Goal: Task Accomplishment & Management: Manage account settings

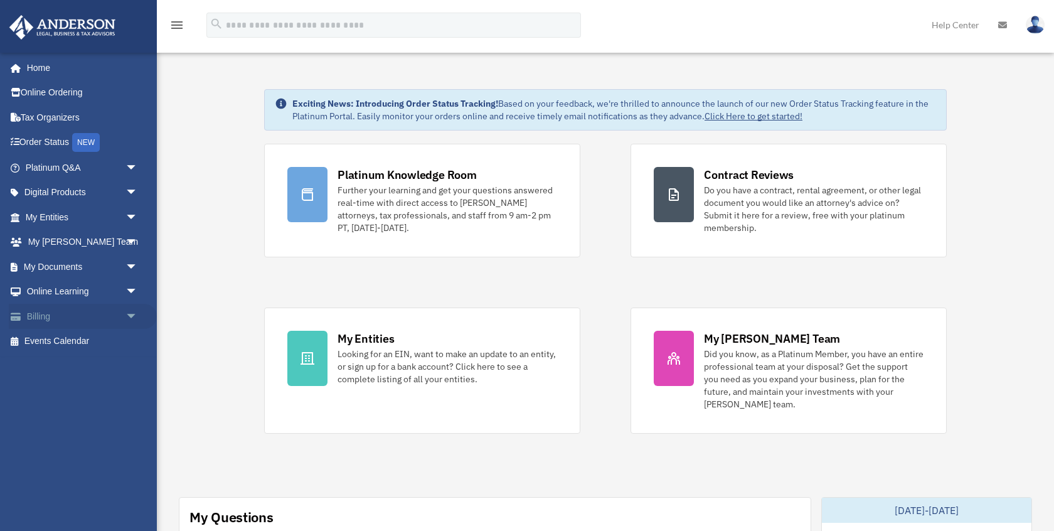
click at [41, 319] on link "Billing arrow_drop_down" at bounding box center [83, 316] width 148 height 25
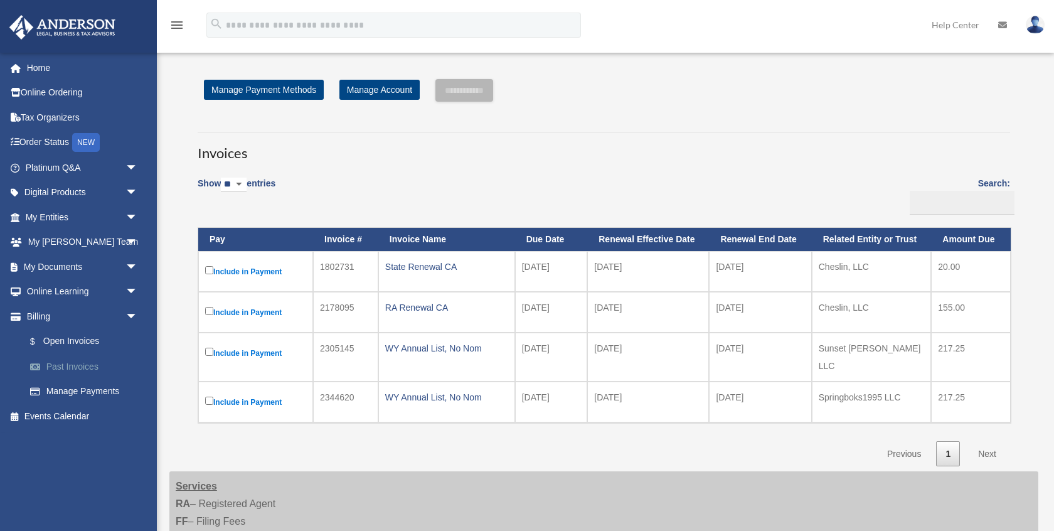
click at [79, 364] on link "Past Invoices" at bounding box center [87, 366] width 139 height 25
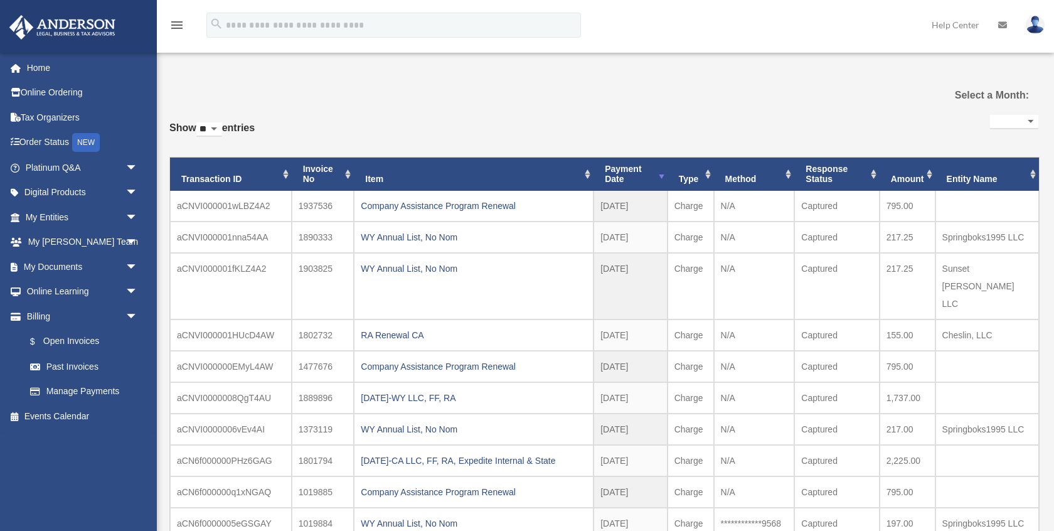
select select
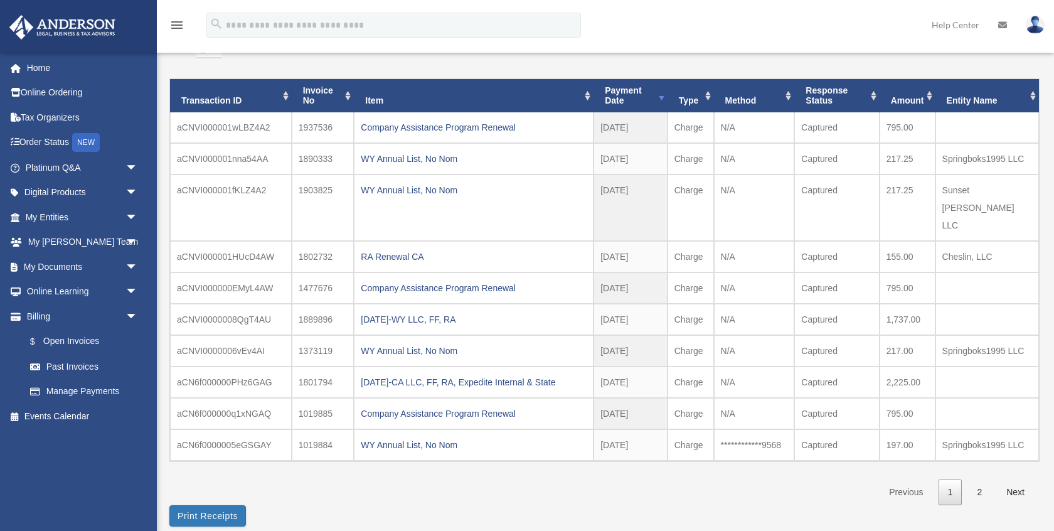
scroll to position [76, 0]
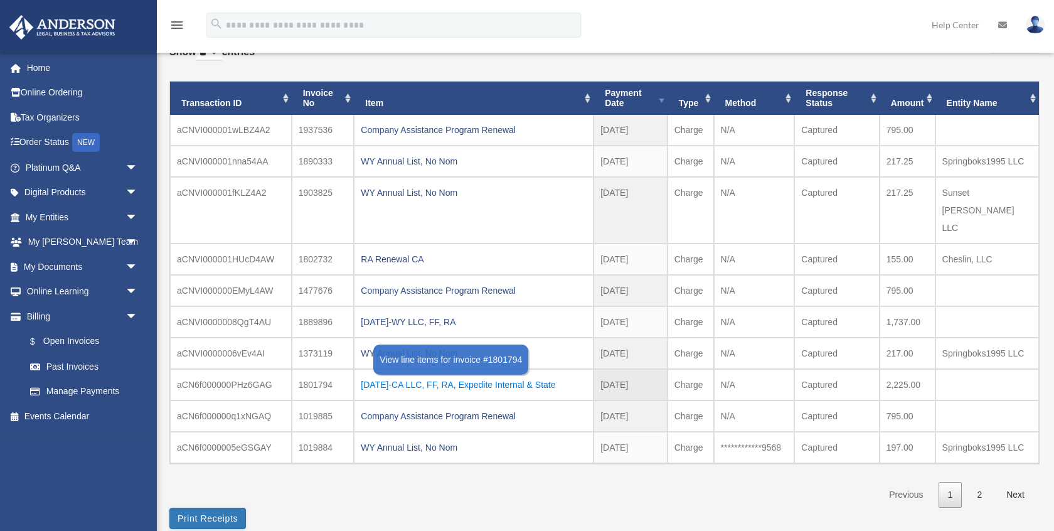
click at [409, 376] on div "2023.10.30-CA LLC, FF, RA, Expedite Internal & State" at bounding box center [474, 385] width 226 height 18
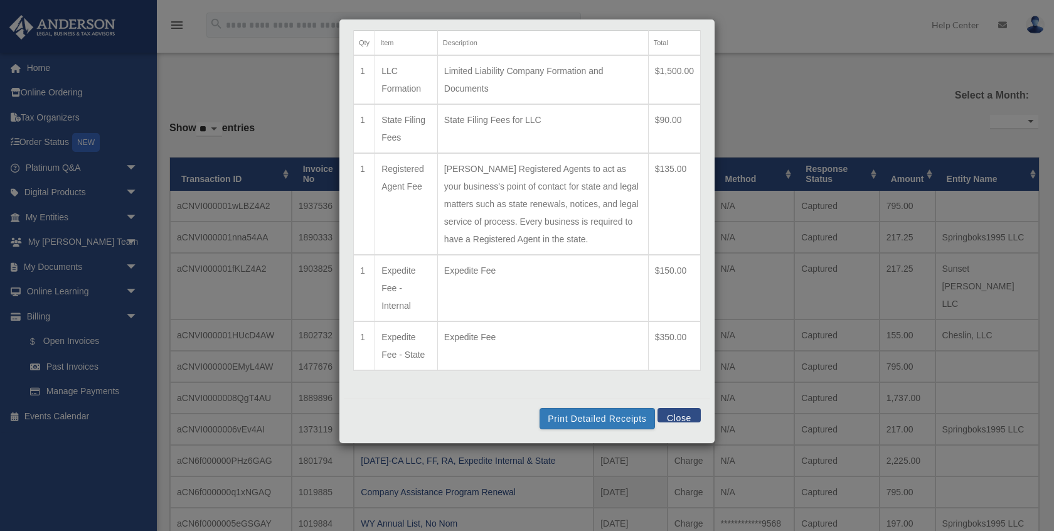
scroll to position [0, 0]
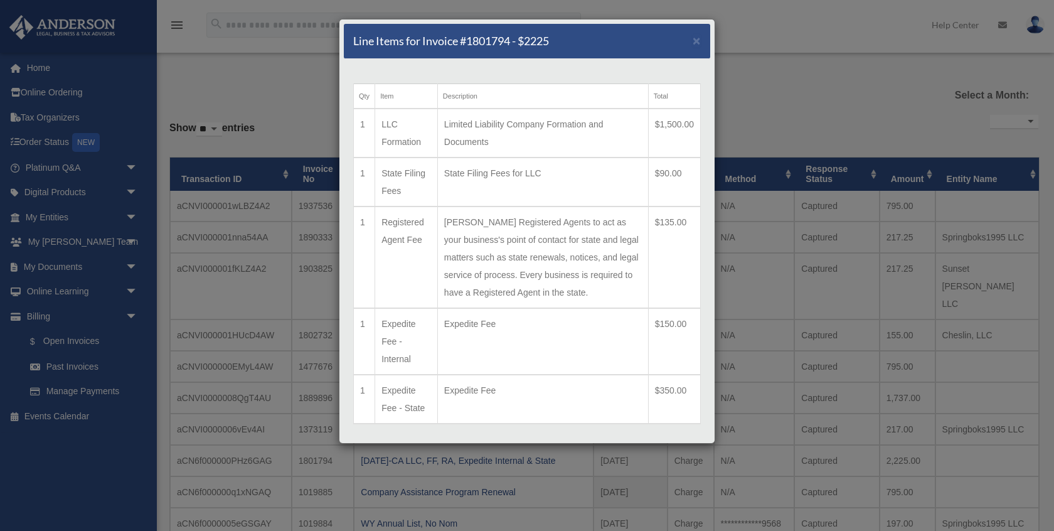
click at [743, 415] on div "Line Items for Invoice #1801794 - $2225 × Qty Item Description Total 1 LLC Form…" at bounding box center [527, 265] width 1054 height 531
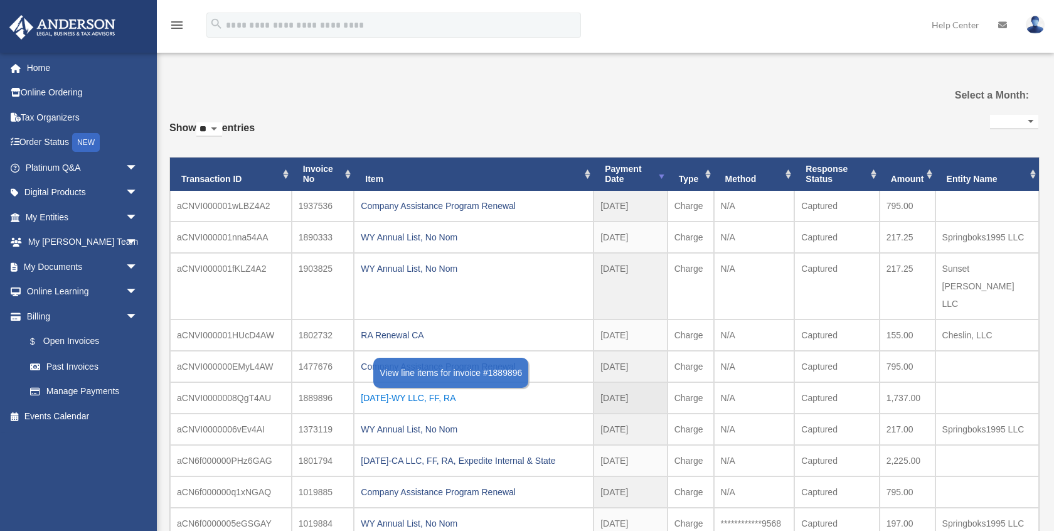
click at [412, 389] on div "2024.01.03-WY LLC, FF, RA" at bounding box center [474, 398] width 226 height 18
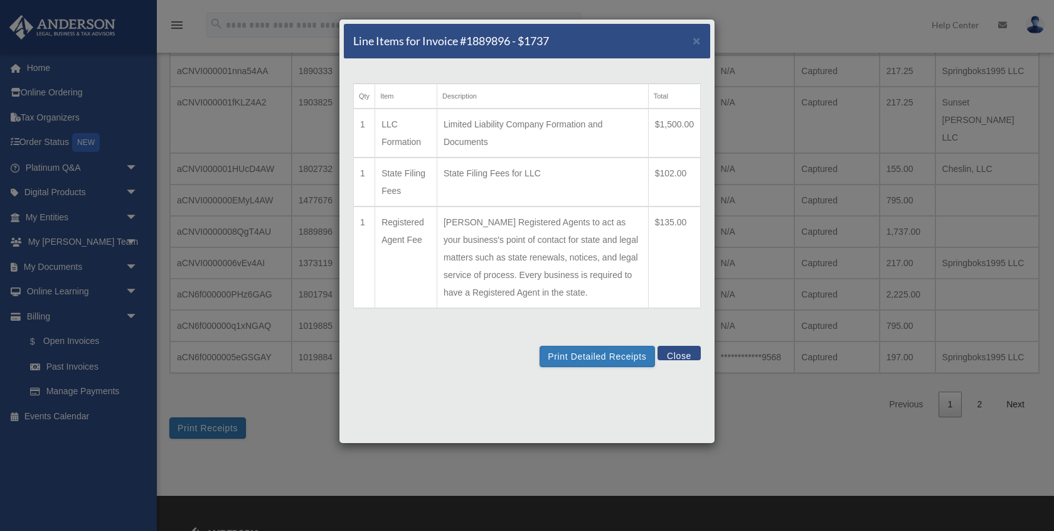
scroll to position [173, 0]
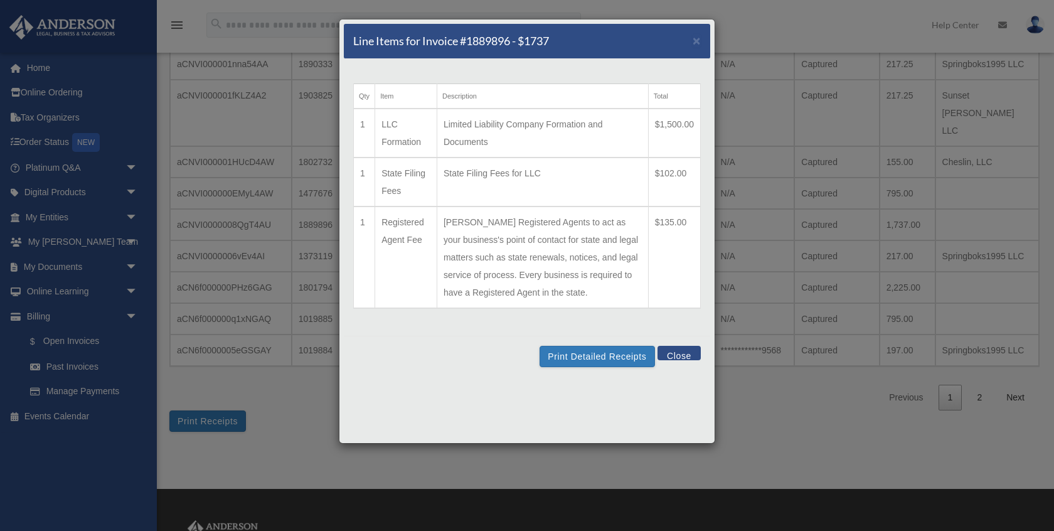
click at [680, 354] on button "Close" at bounding box center [679, 353] width 43 height 14
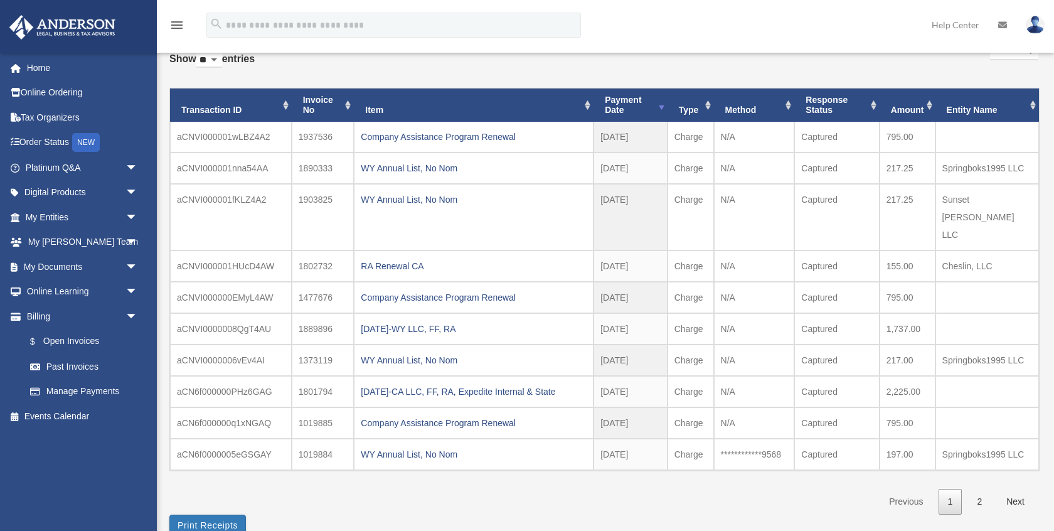
scroll to position [16, 0]
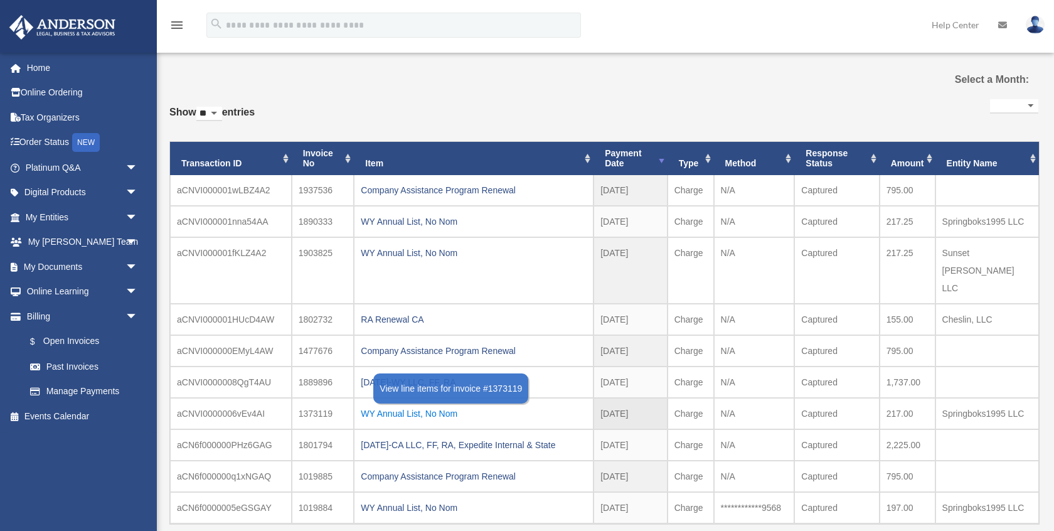
click at [384, 405] on div "WY Annual List, No Nom" at bounding box center [474, 414] width 226 height 18
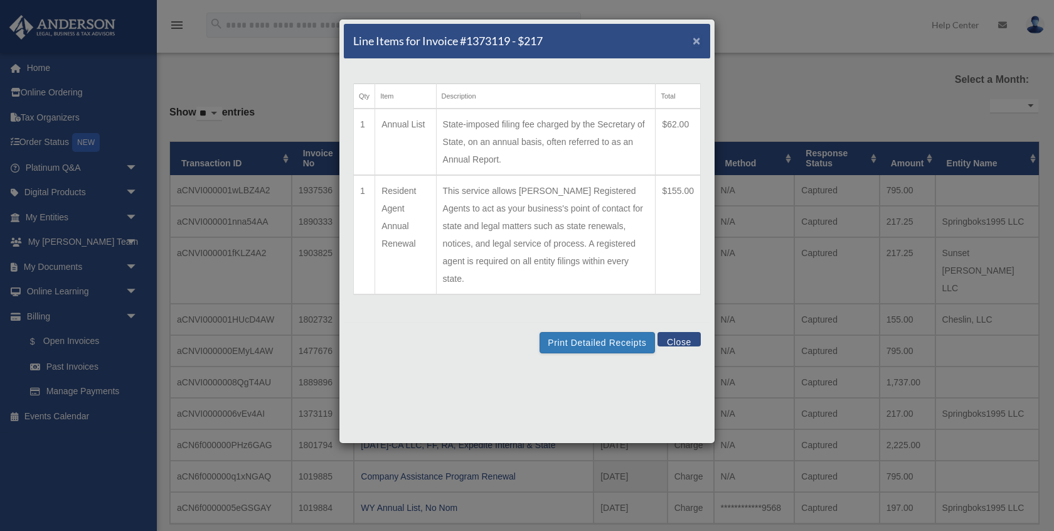
click at [699, 42] on span "×" at bounding box center [697, 40] width 8 height 14
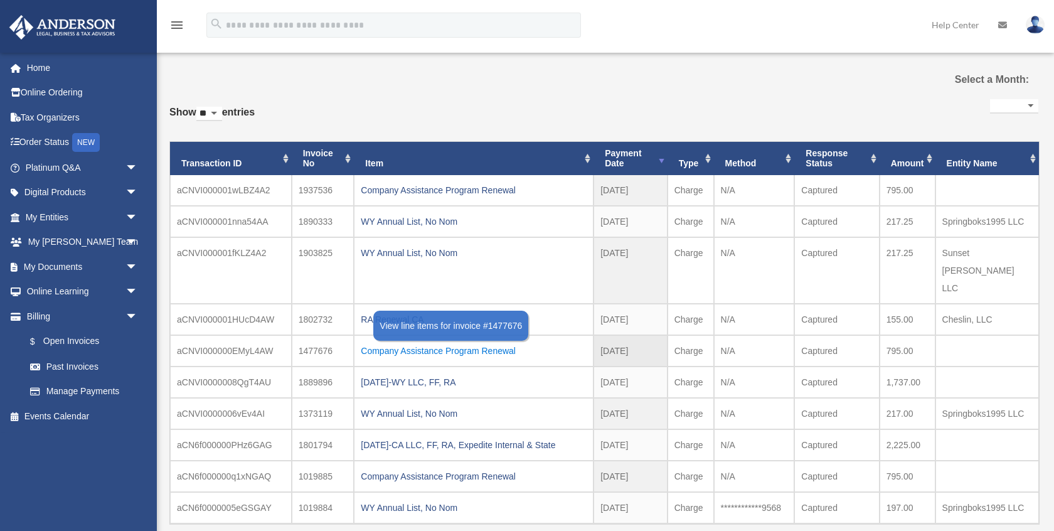
click at [369, 342] on div "Company Assistance Program Renewal" at bounding box center [474, 351] width 226 height 18
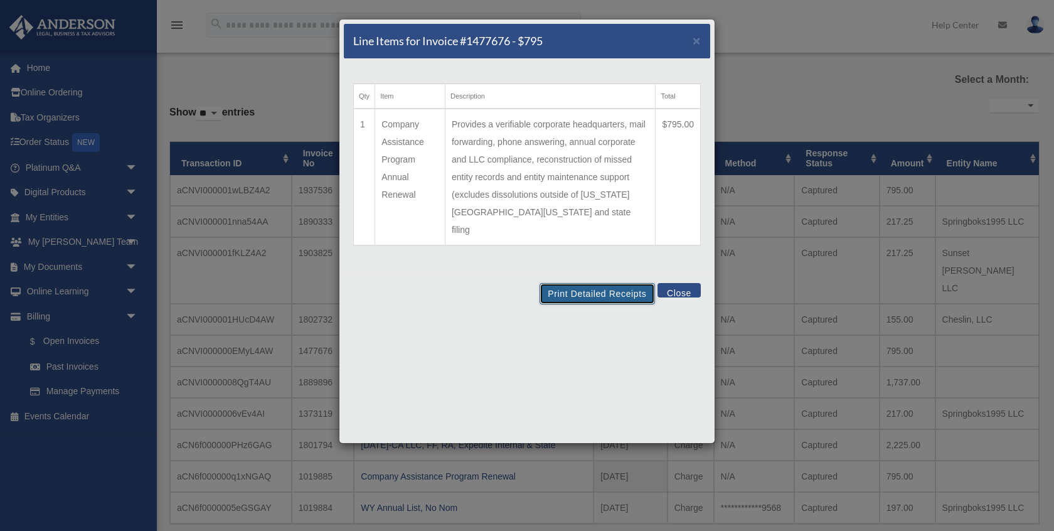
click at [589, 283] on button "Print Detailed Receipts" at bounding box center [597, 293] width 115 height 21
click at [673, 283] on button "Close" at bounding box center [679, 290] width 43 height 14
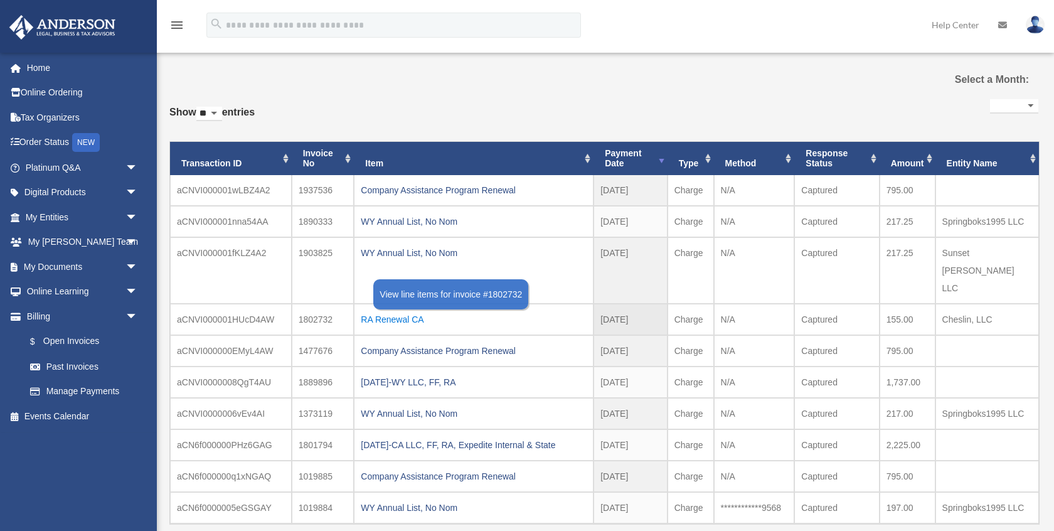
click at [378, 311] on div "RA Renewal CA" at bounding box center [474, 320] width 226 height 18
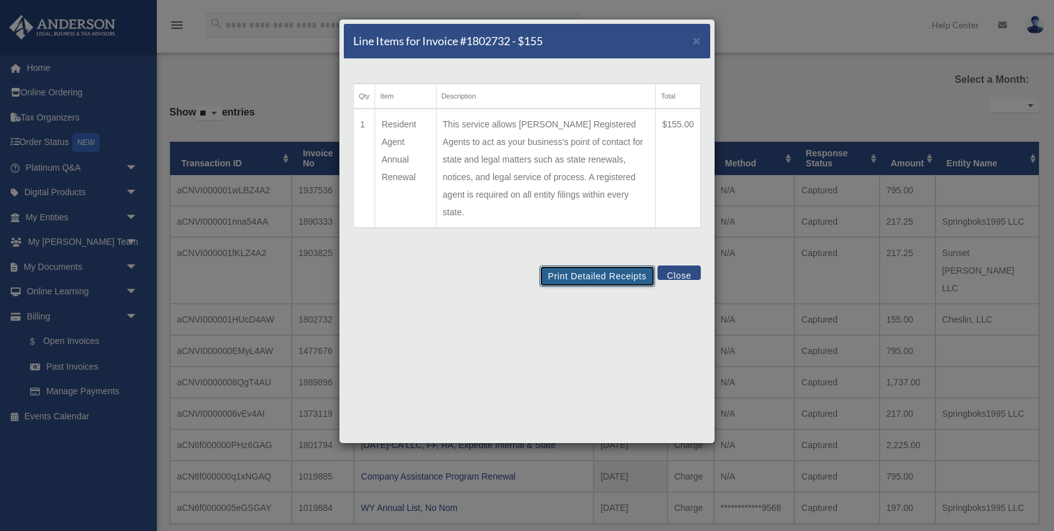
click at [605, 265] on button "Print Detailed Receipts" at bounding box center [597, 275] width 115 height 21
click at [678, 265] on button "Close" at bounding box center [679, 272] width 43 height 14
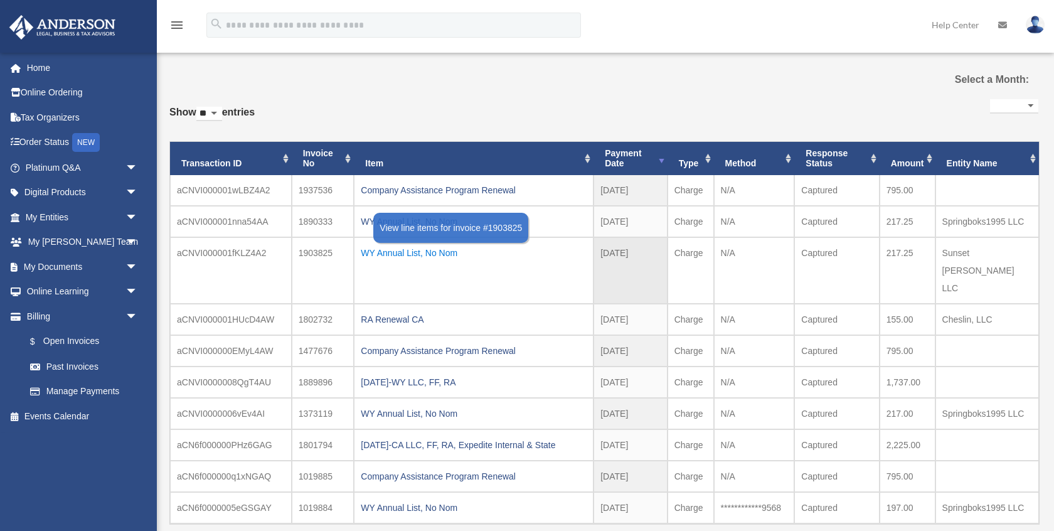
click at [423, 256] on div "WY Annual List, No Nom" at bounding box center [474, 253] width 226 height 18
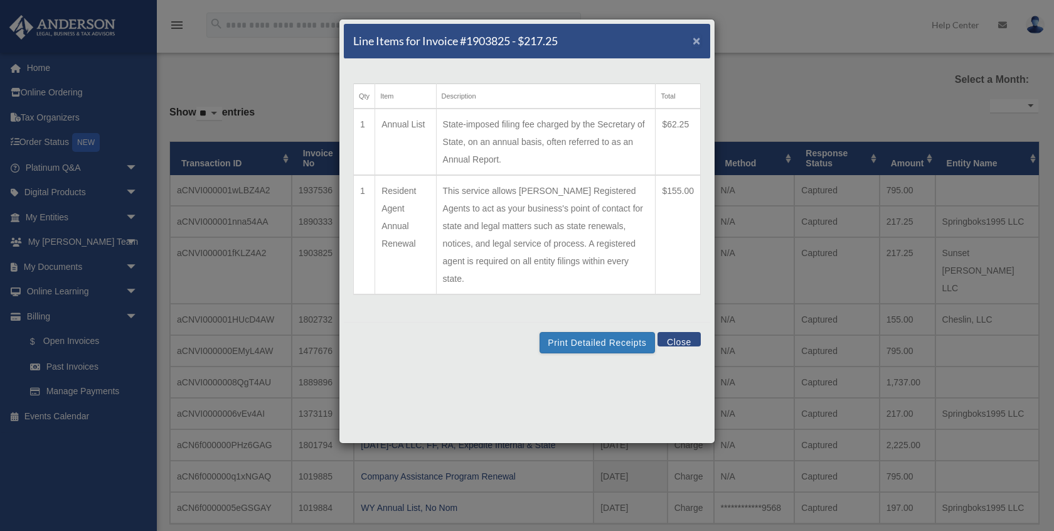
click at [695, 39] on span "×" at bounding box center [697, 40] width 8 height 14
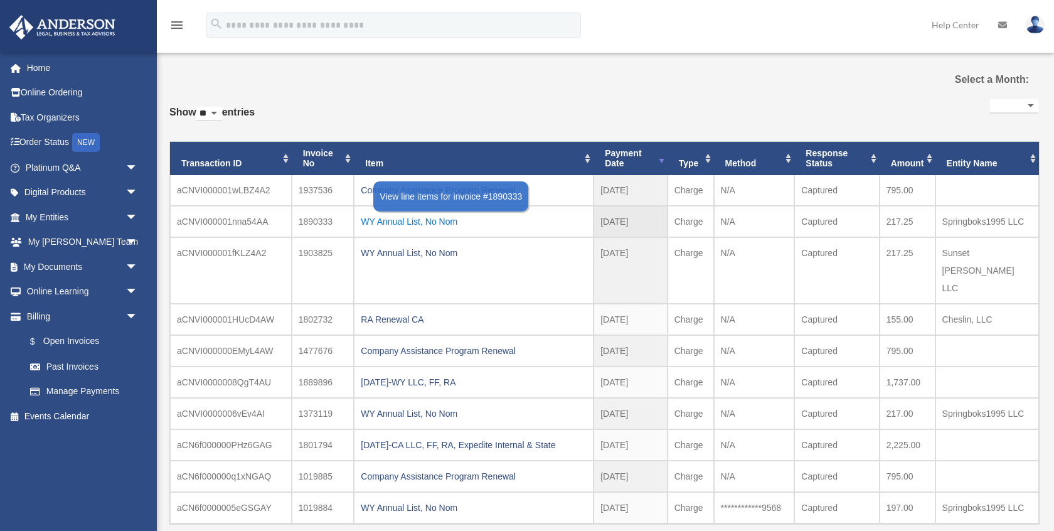
click at [431, 226] on div "WY Annual List, No Nom" at bounding box center [474, 222] width 226 height 18
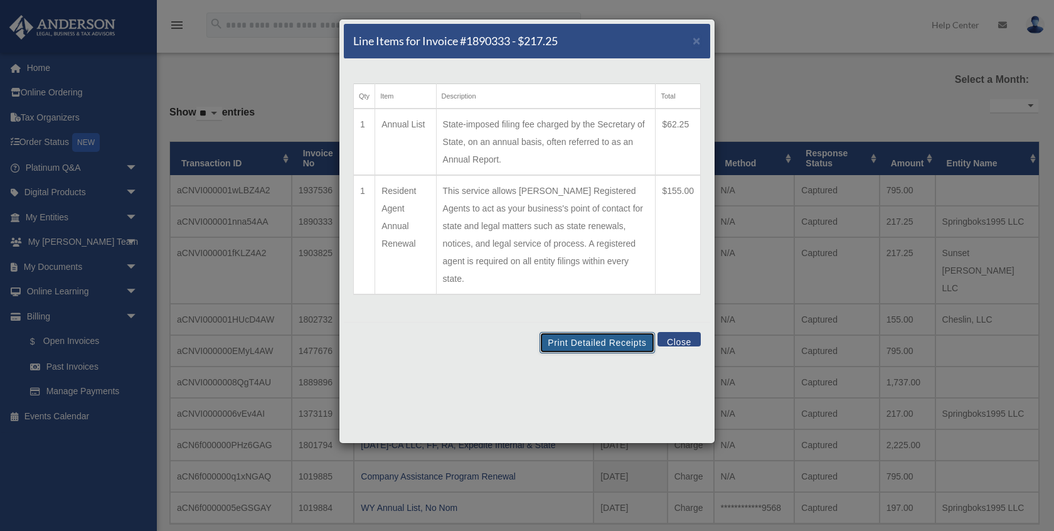
click at [616, 332] on button "Print Detailed Receipts" at bounding box center [597, 342] width 115 height 21
click at [673, 332] on button "Close" at bounding box center [679, 339] width 43 height 14
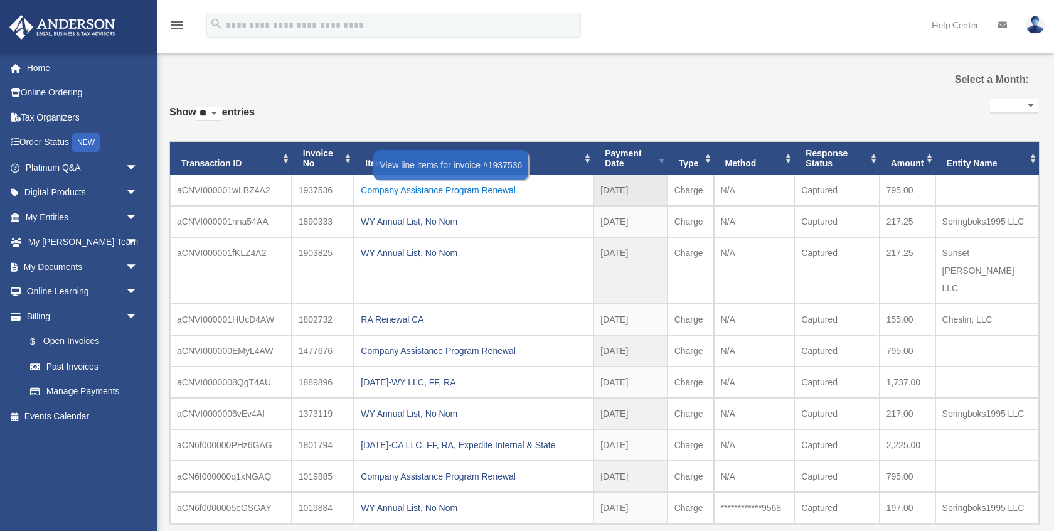
click at [449, 195] on div "Company Assistance Program Renewal" at bounding box center [474, 190] width 226 height 18
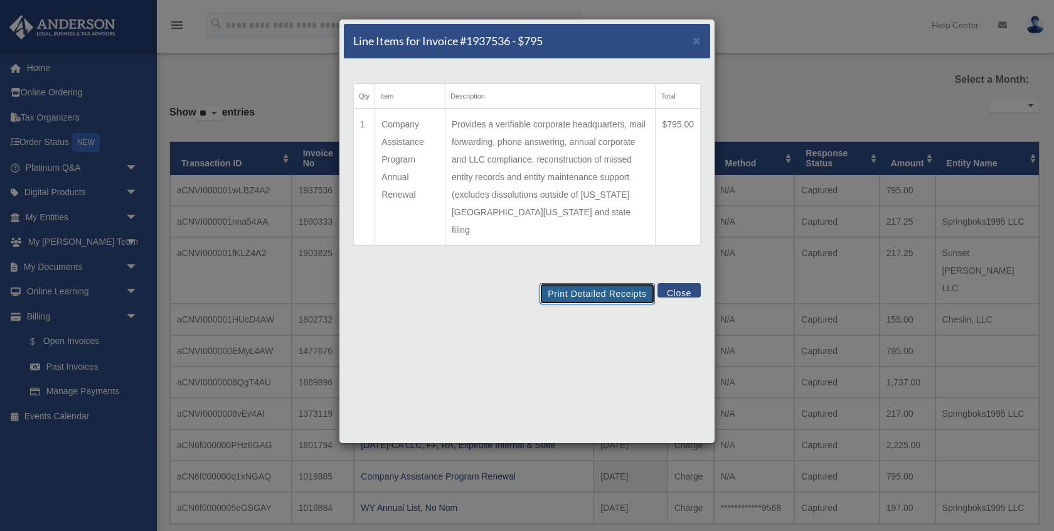
click at [606, 283] on button "Print Detailed Receipts" at bounding box center [597, 293] width 115 height 21
click at [677, 283] on button "Close" at bounding box center [679, 290] width 43 height 14
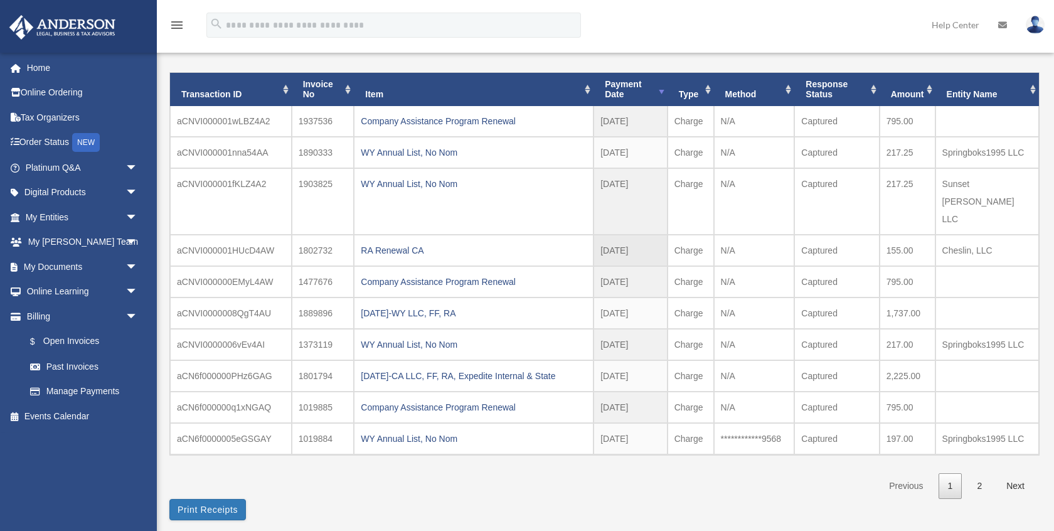
scroll to position [91, 0]
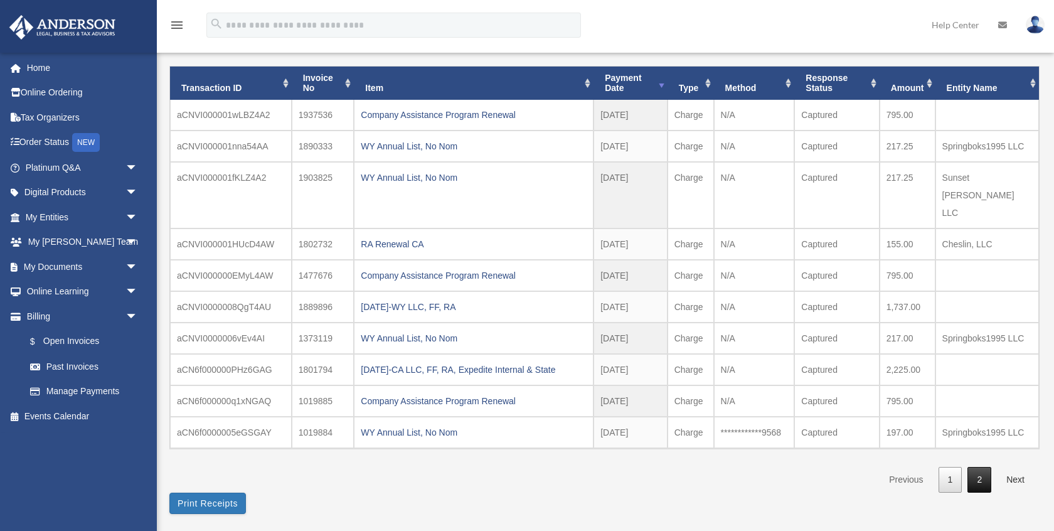
click at [978, 467] on link "2" at bounding box center [980, 480] width 24 height 26
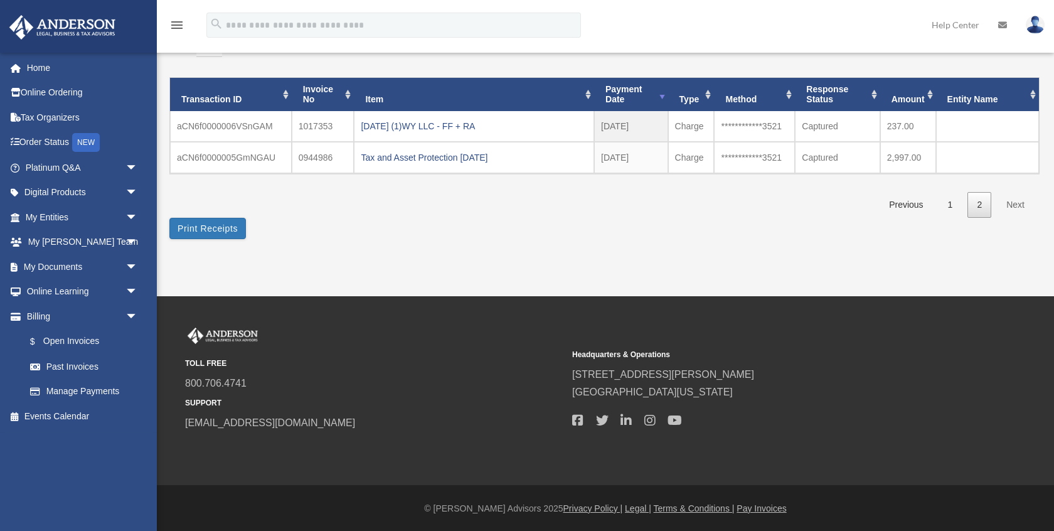
scroll to position [0, 0]
